Goal: Navigation & Orientation: Understand site structure

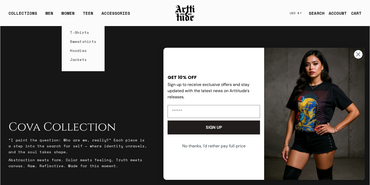
click at [80, 39] on link "Sweatshirts" at bounding box center [83, 41] width 26 height 9
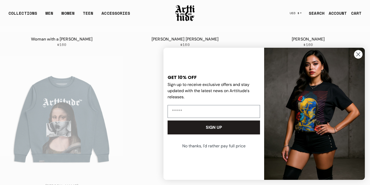
scroll to position [209, 0]
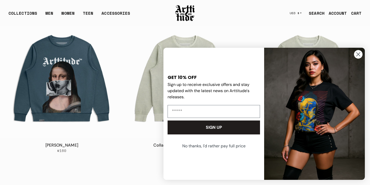
click at [361, 57] on circle "Close dialog" at bounding box center [358, 54] width 9 height 9
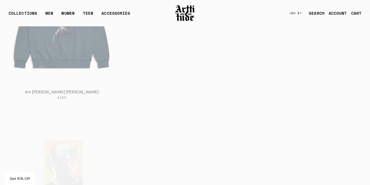
scroll to position [437, 0]
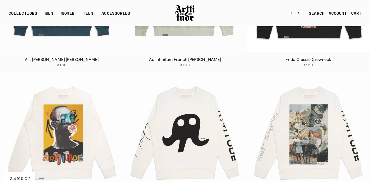
click at [88, 11] on link "TEEN" at bounding box center [88, 15] width 10 height 10
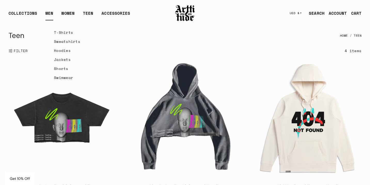
click at [49, 13] on link "MEN" at bounding box center [49, 15] width 8 height 10
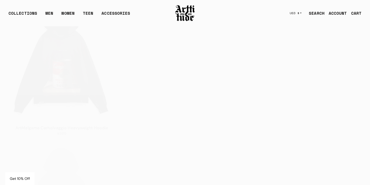
scroll to position [264, 0]
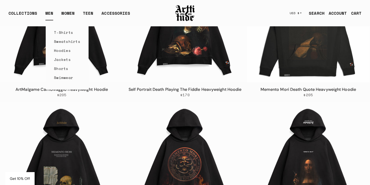
click at [67, 77] on link "Swimwear" at bounding box center [67, 77] width 26 height 9
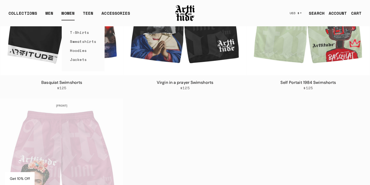
scroll to position [115, 0]
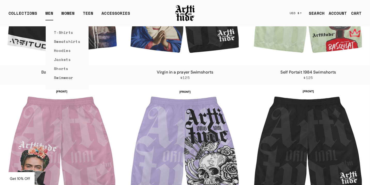
click at [64, 68] on link "Shorts" at bounding box center [67, 68] width 26 height 9
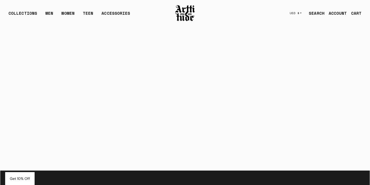
scroll to position [333, 0]
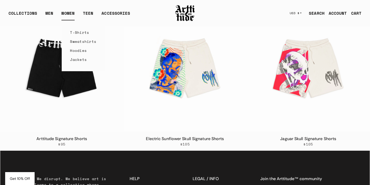
click at [78, 41] on link "Sweatshirts" at bounding box center [83, 41] width 26 height 9
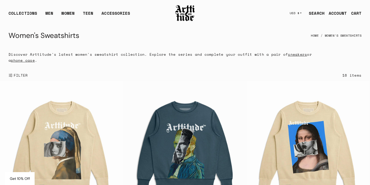
click at [31, 9] on div "COLLECTIONS ARTT Original Collection Caravaggio Collection Cova Collection Meme…" at bounding box center [89, 13] width 160 height 14
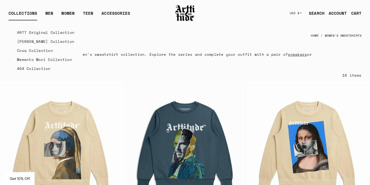
click at [41, 30] on link "ARTT Original Collection" at bounding box center [45, 32] width 57 height 9
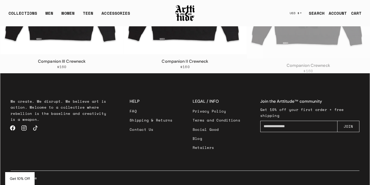
scroll to position [1605, 0]
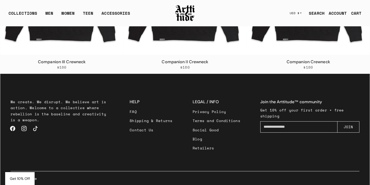
click at [135, 110] on link "FAQ" at bounding box center [151, 111] width 43 height 9
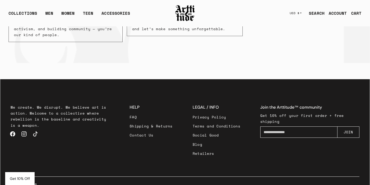
scroll to position [206, 0]
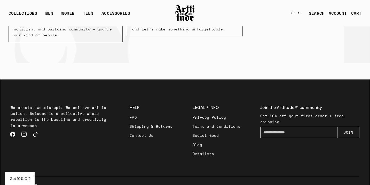
click at [27, 129] on link "Instagram" at bounding box center [23, 134] width 11 height 11
